Goal: Task Accomplishment & Management: Use online tool/utility

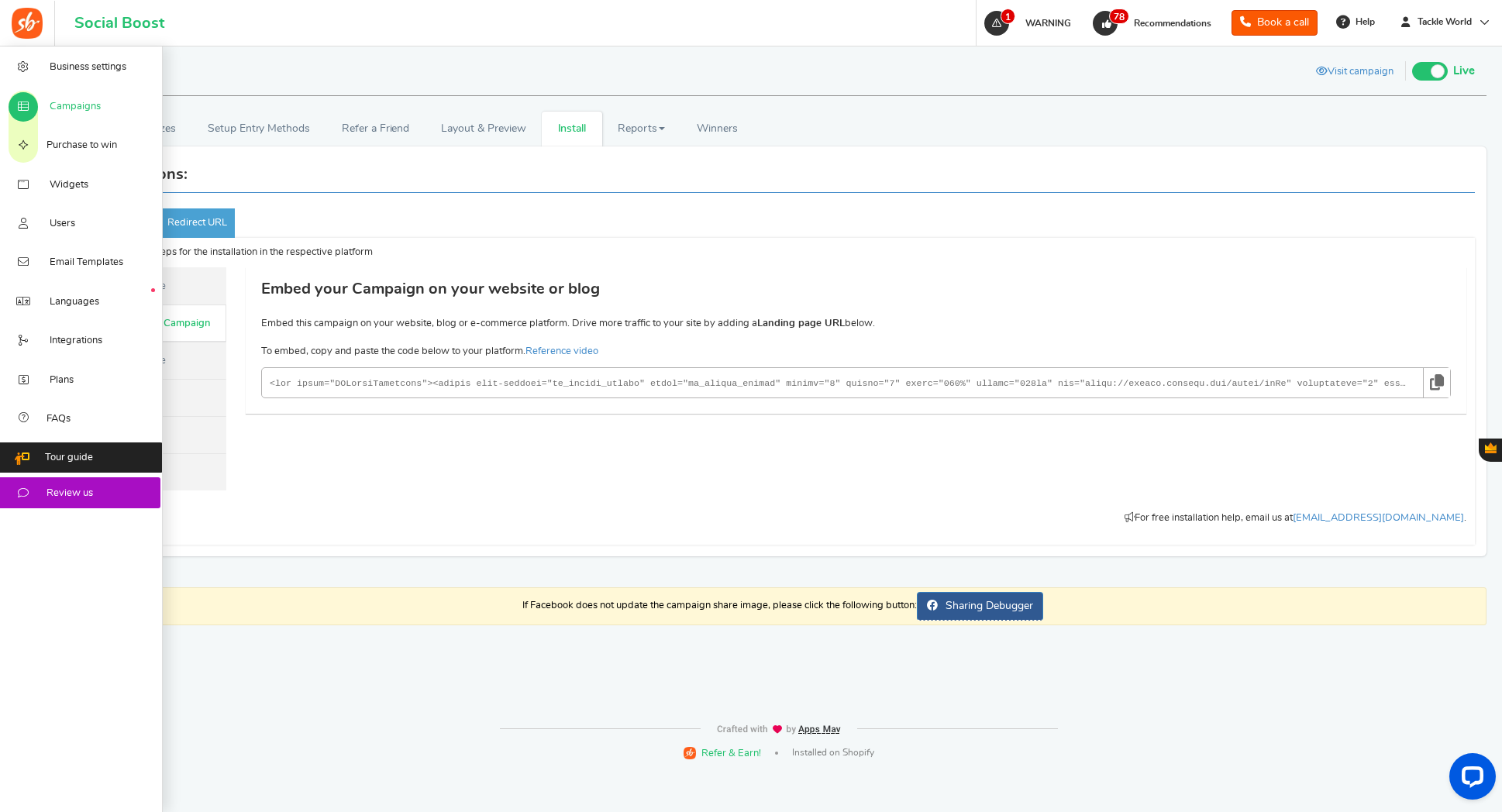
click at [71, 101] on span "Campaigns" at bounding box center [75, 107] width 51 height 14
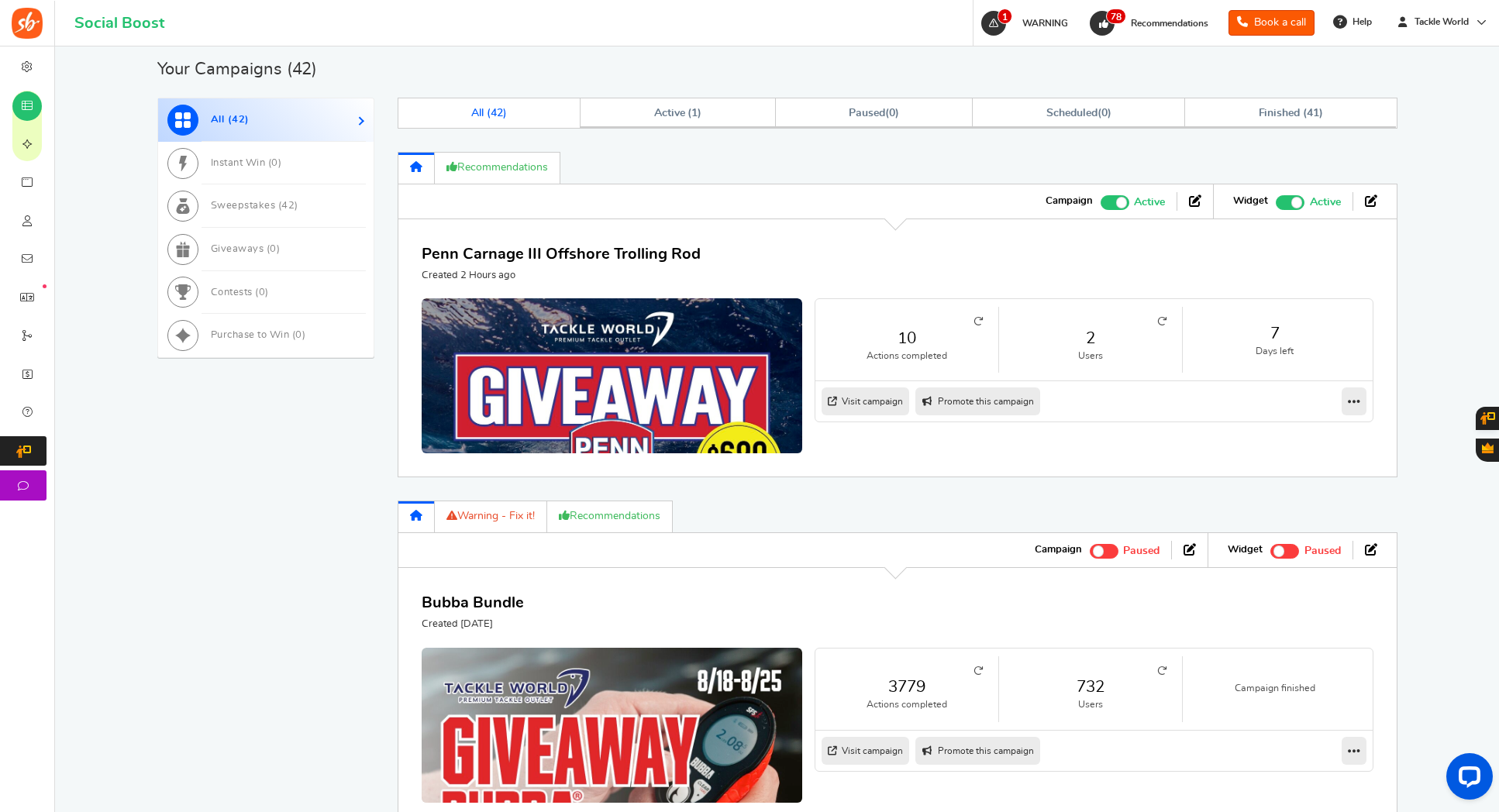
scroll to position [734, 0]
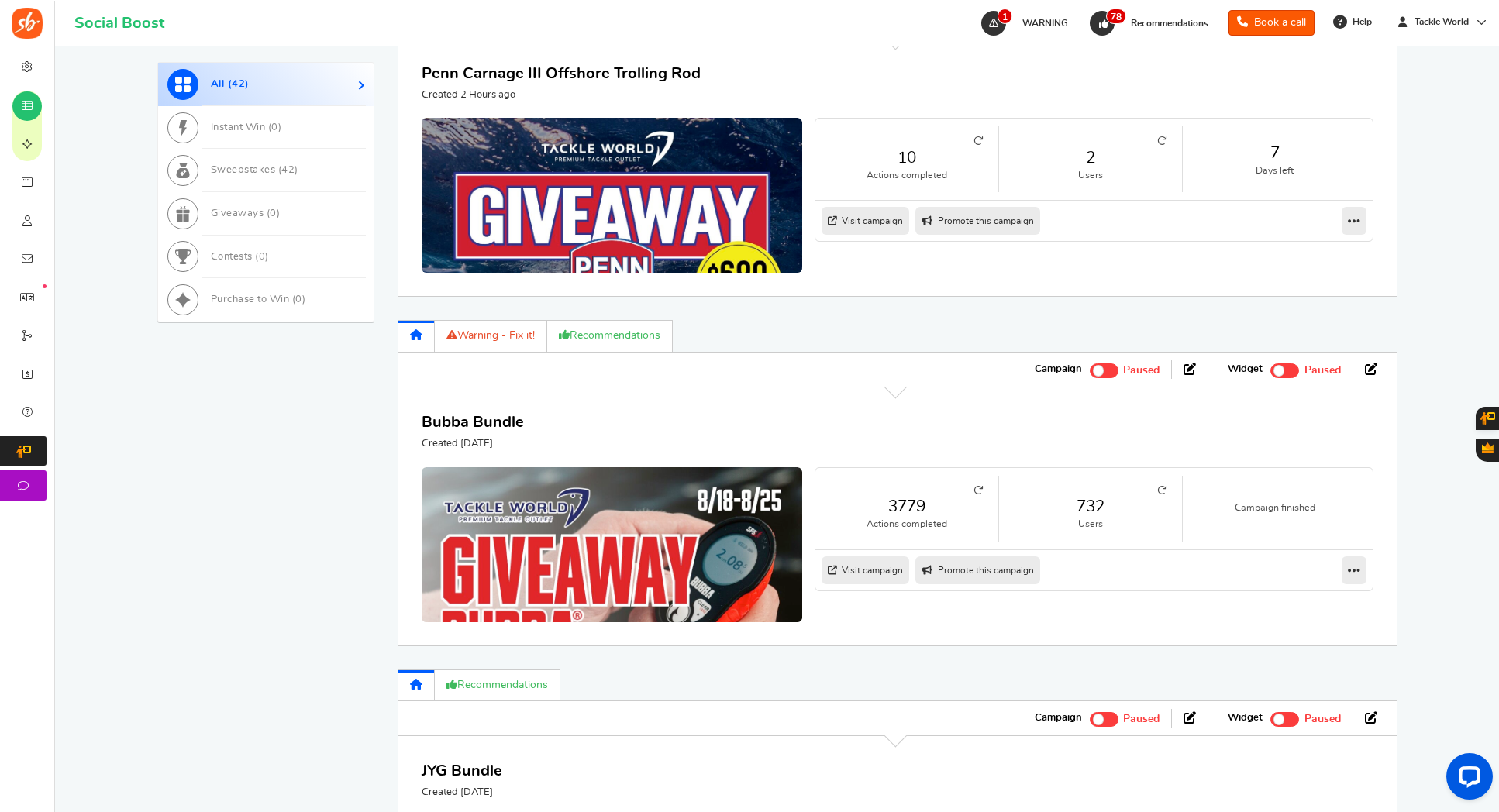
click at [1094, 503] on link "732" at bounding box center [1091, 506] width 152 height 22
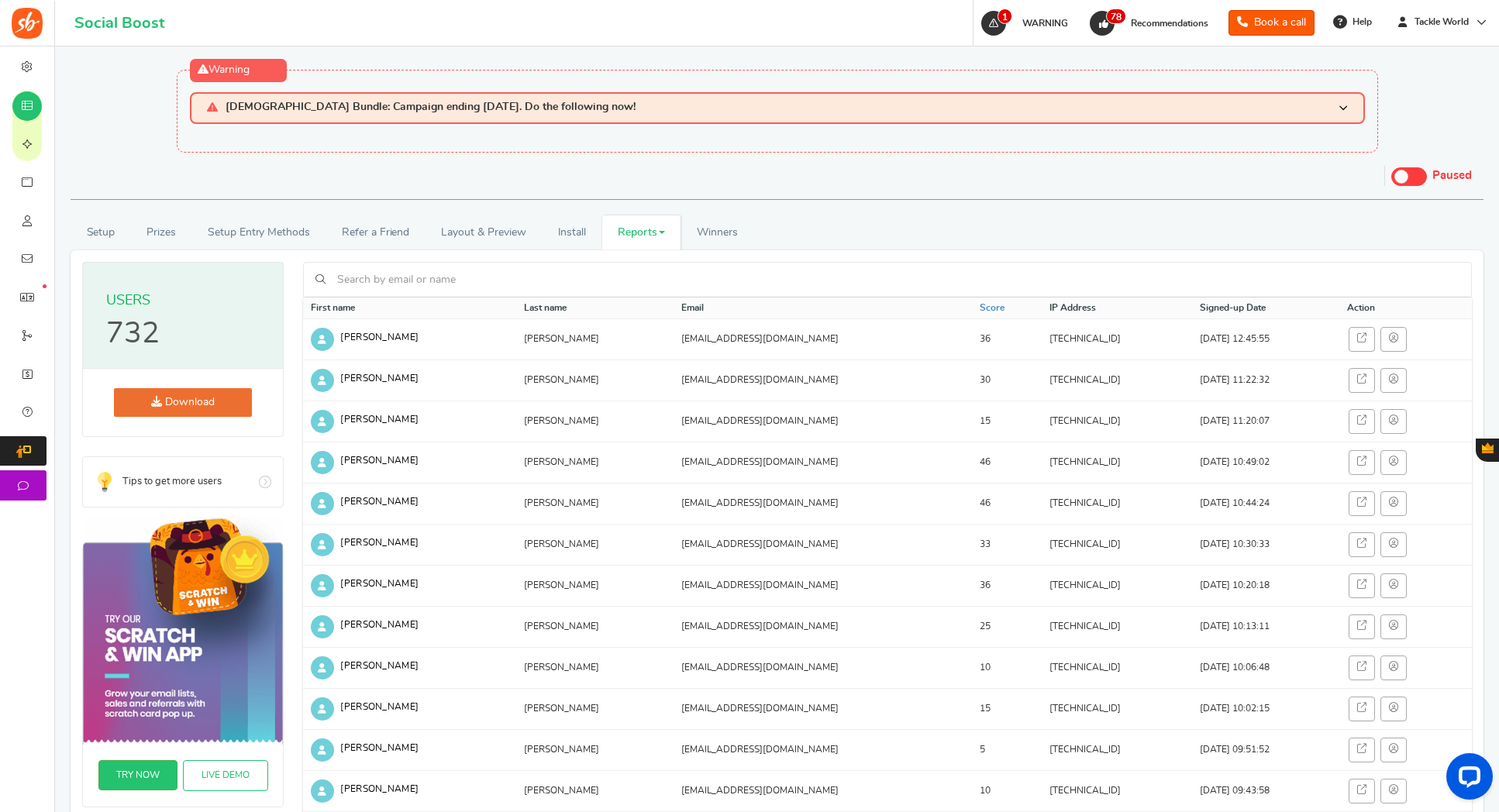
click at [626, 234] on link "Reports" at bounding box center [642, 233] width 79 height 35
click at [194, 399] on link "Download" at bounding box center [183, 402] width 138 height 29
click at [647, 227] on link "Reports" at bounding box center [642, 233] width 79 height 35
click at [635, 311] on link "Entries" at bounding box center [664, 311] width 124 height 22
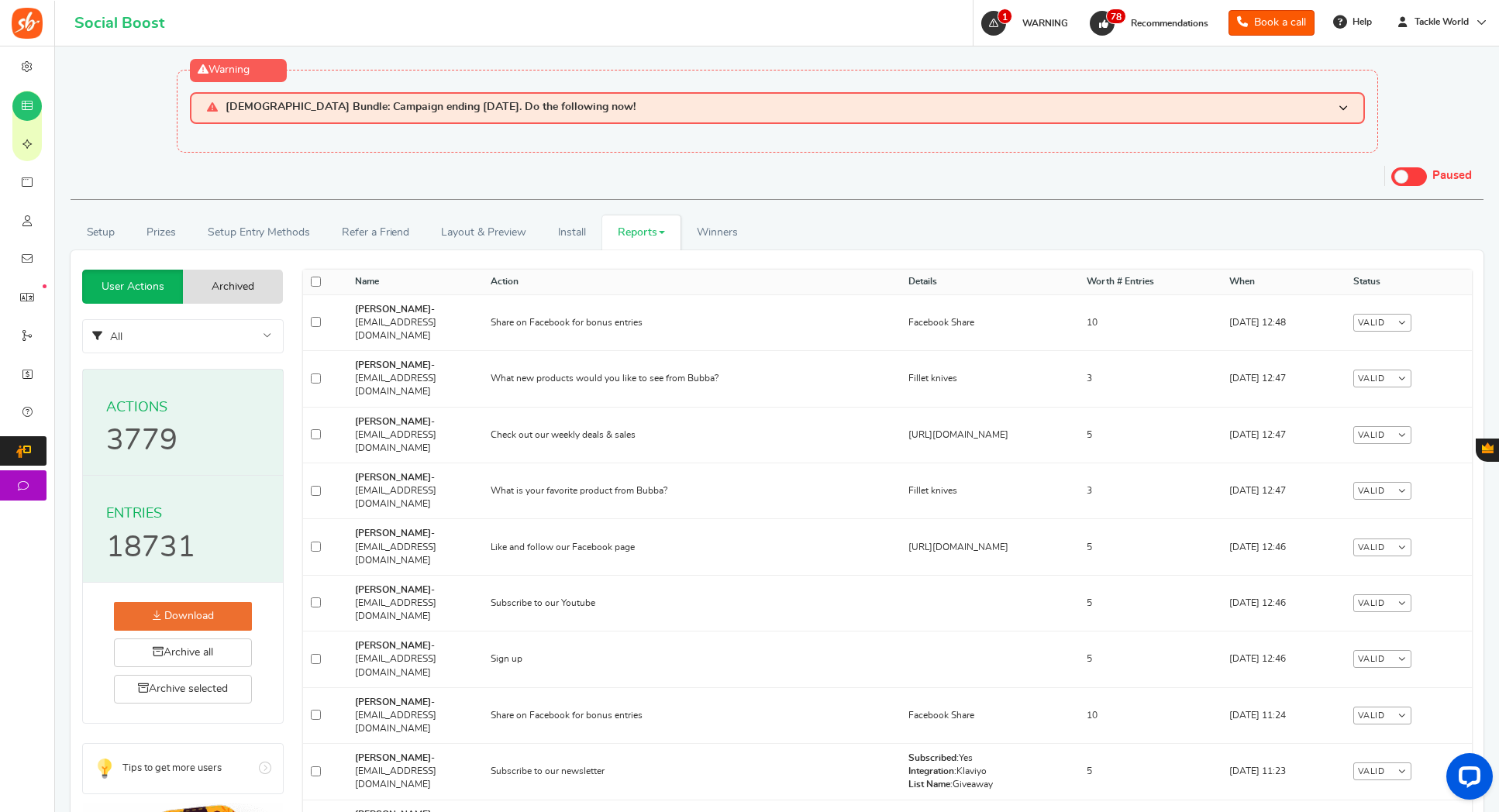
click at [652, 231] on link "Reports" at bounding box center [642, 233] width 79 height 35
drag, startPoint x: 638, startPoint y: 278, endPoint x: 639, endPoint y: 269, distance: 9.1
click at [638, 278] on link "Users" at bounding box center [664, 288] width 124 height 22
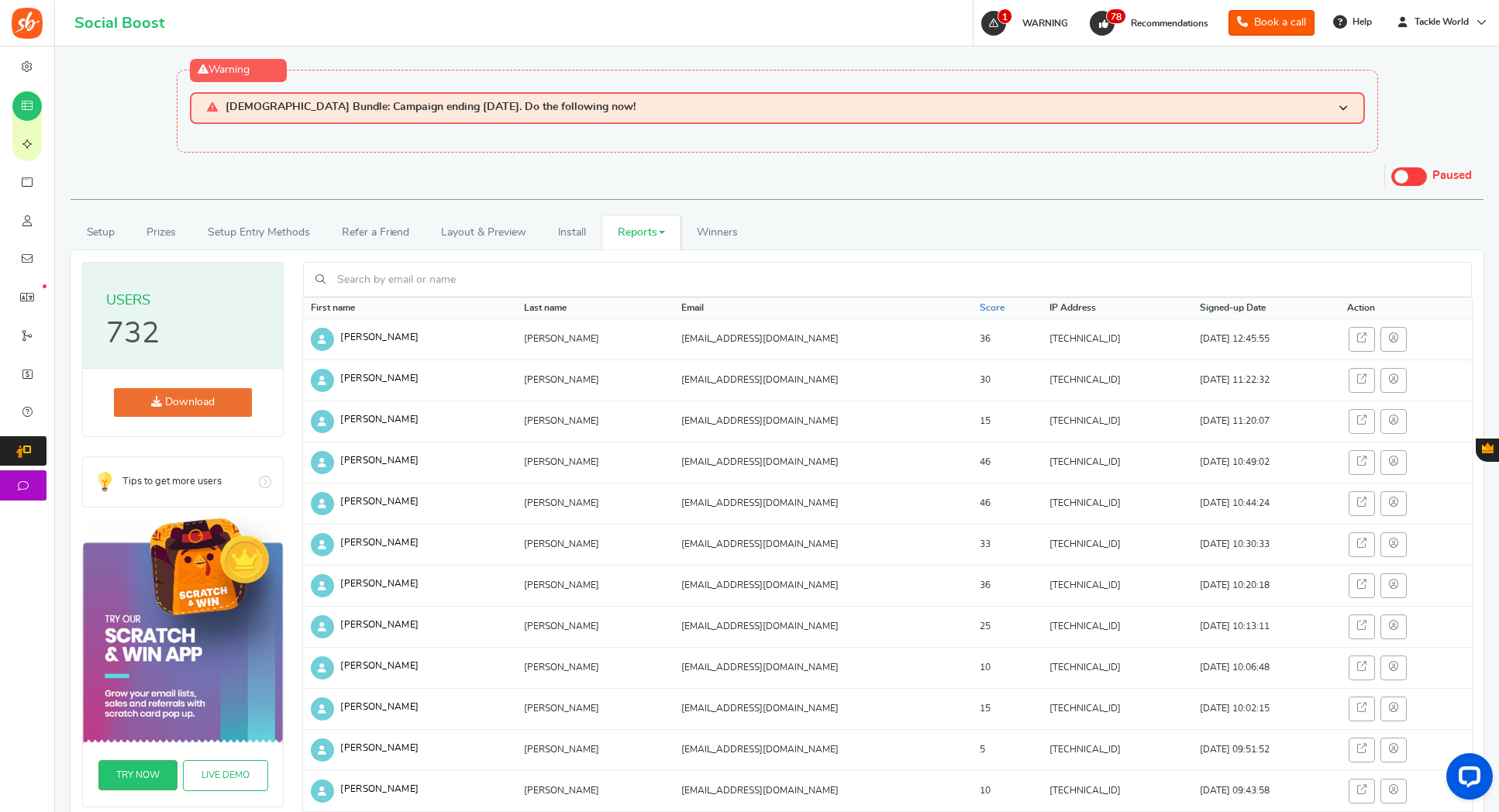
click at [615, 221] on link "Reports" at bounding box center [642, 233] width 79 height 35
click at [642, 309] on link "Entries" at bounding box center [664, 311] width 124 height 22
